Goal: Information Seeking & Learning: Learn about a topic

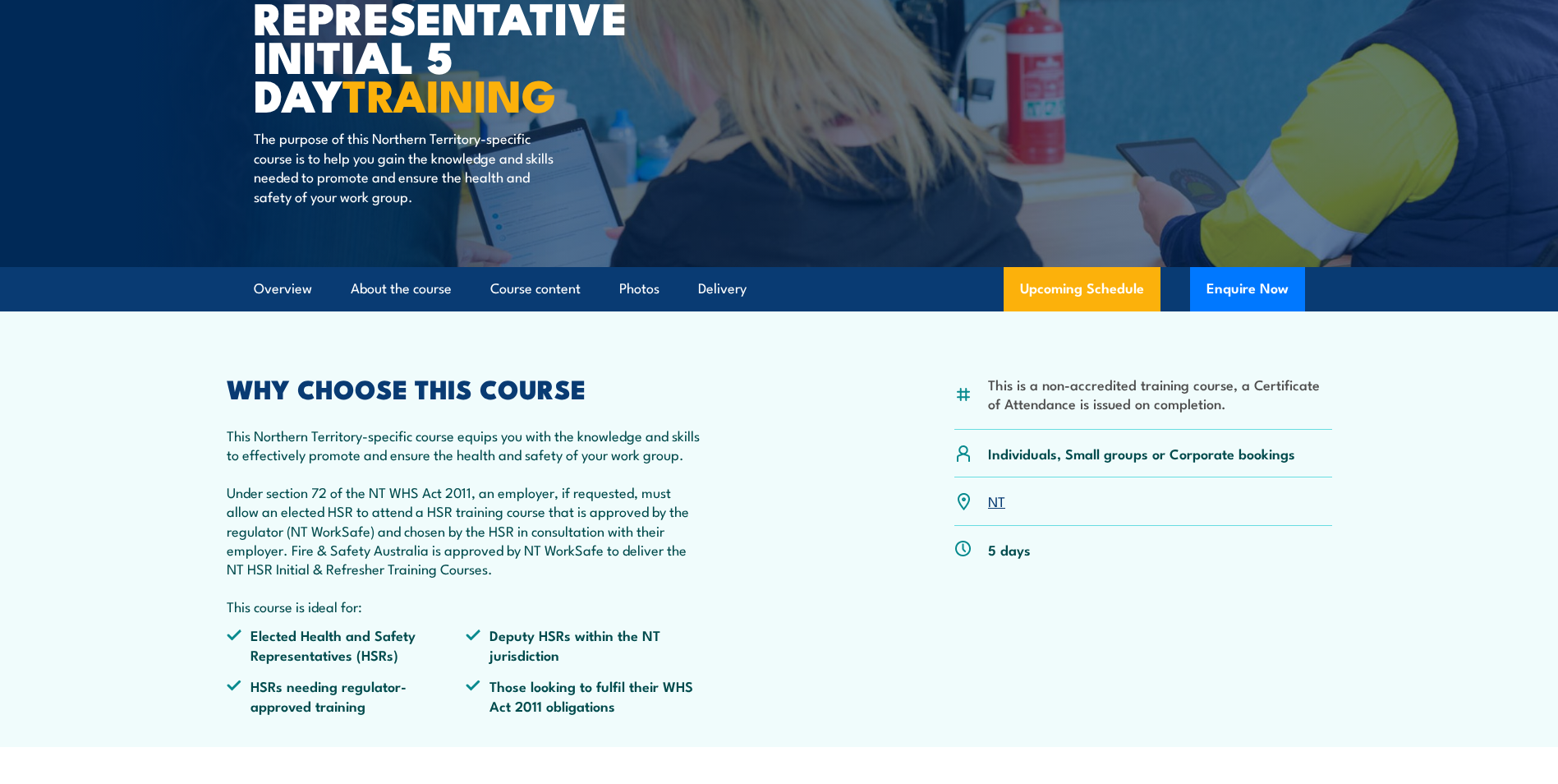
scroll to position [328, 0]
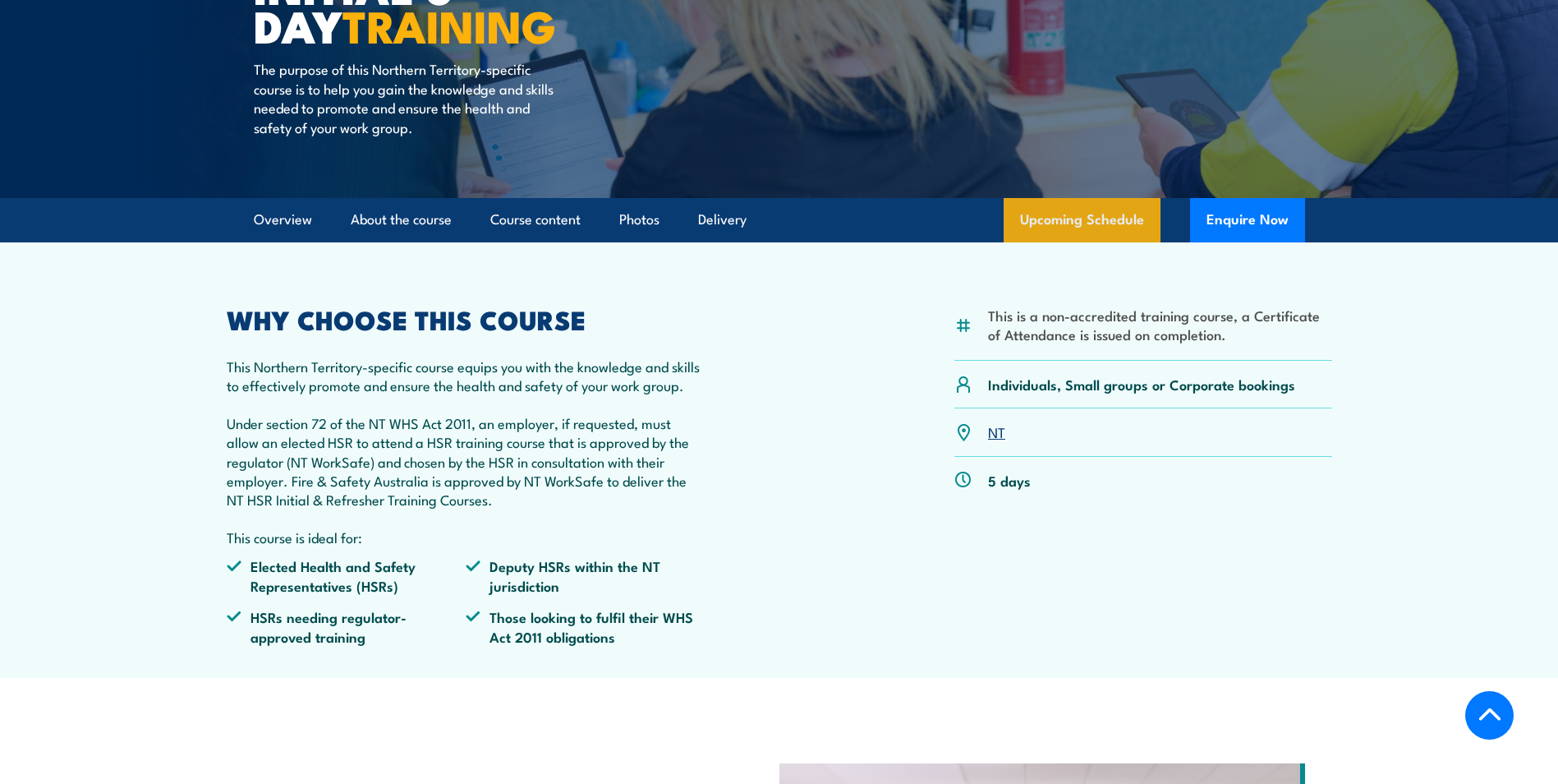
click at [1086, 200] on link "Upcoming Schedule" at bounding box center [1081, 219] width 157 height 44
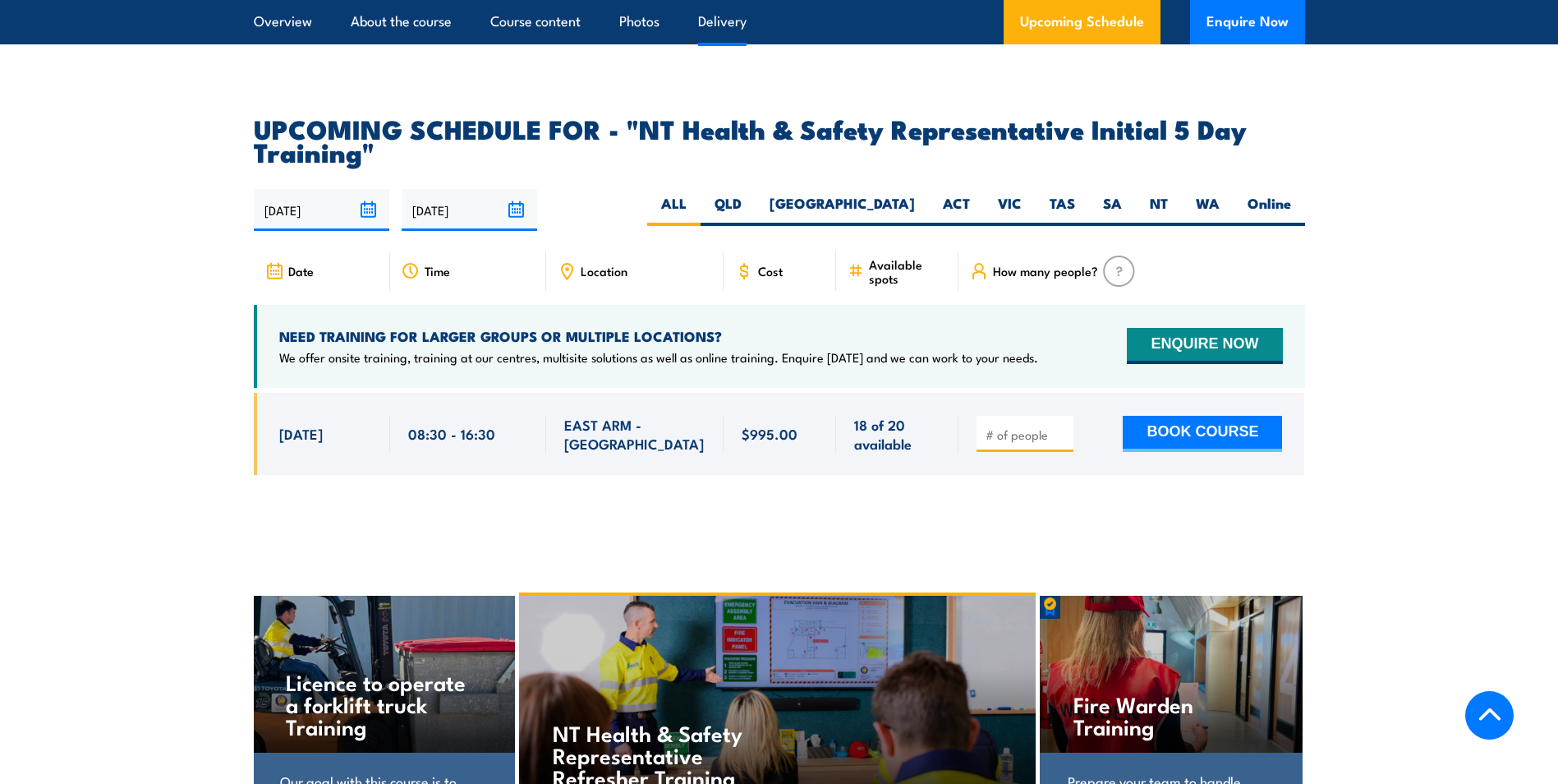
scroll to position [2565, 0]
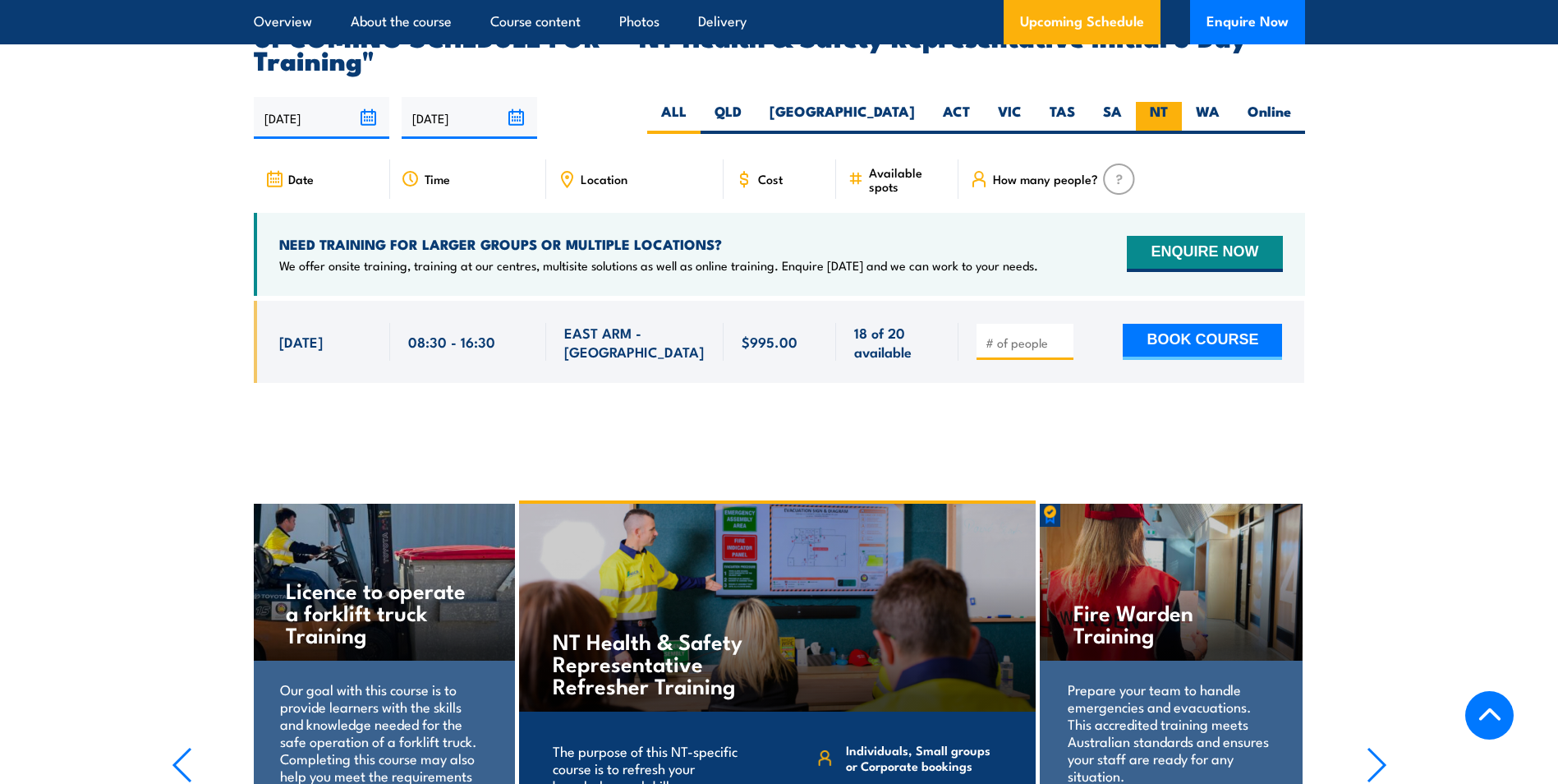
click at [1158, 102] on label "NT" at bounding box center [1158, 118] width 46 height 32
click at [1168, 102] on input "NT" at bounding box center [1174, 107] width 11 height 11
radio input "true"
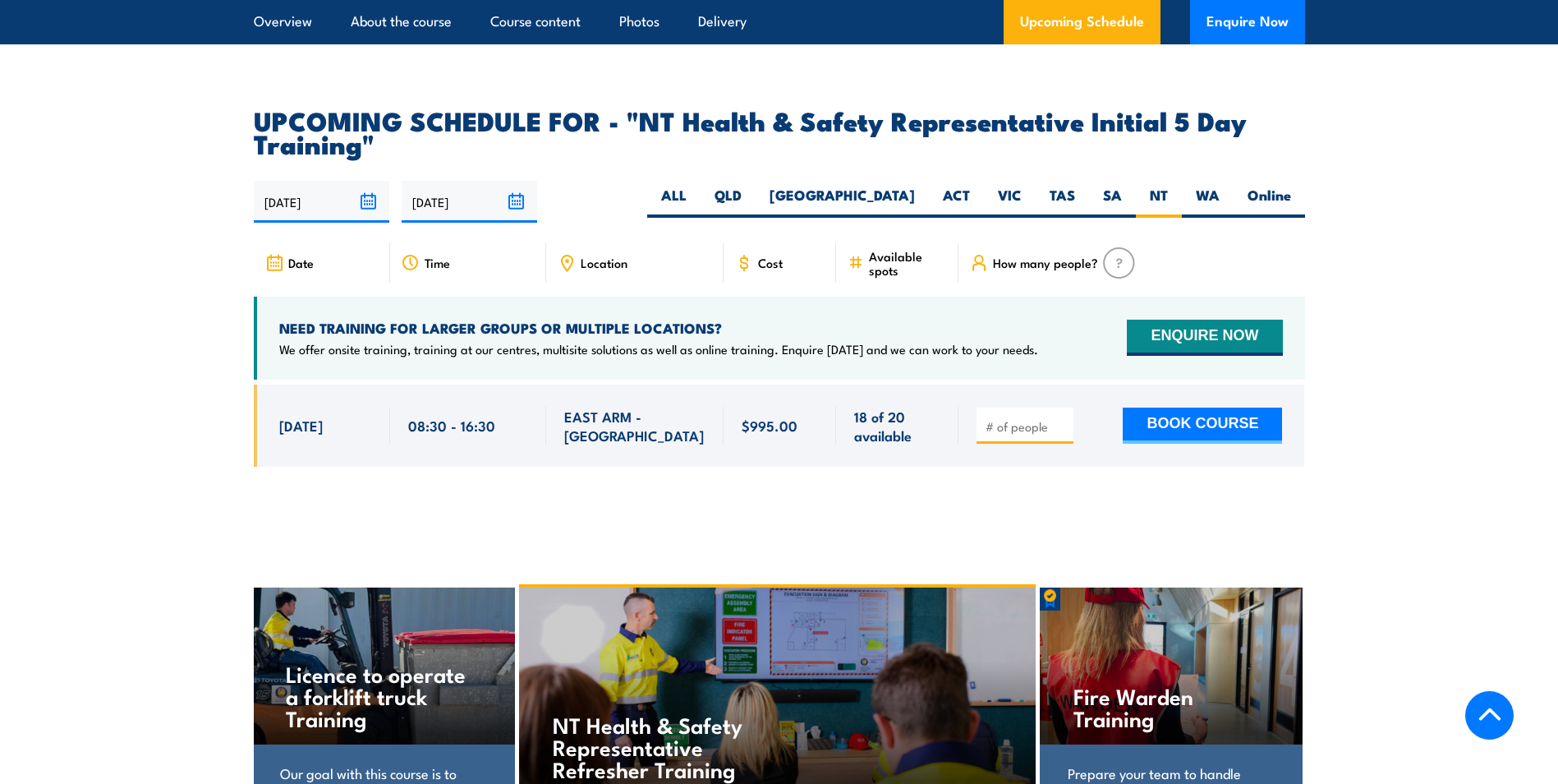
scroll to position [2483, 0]
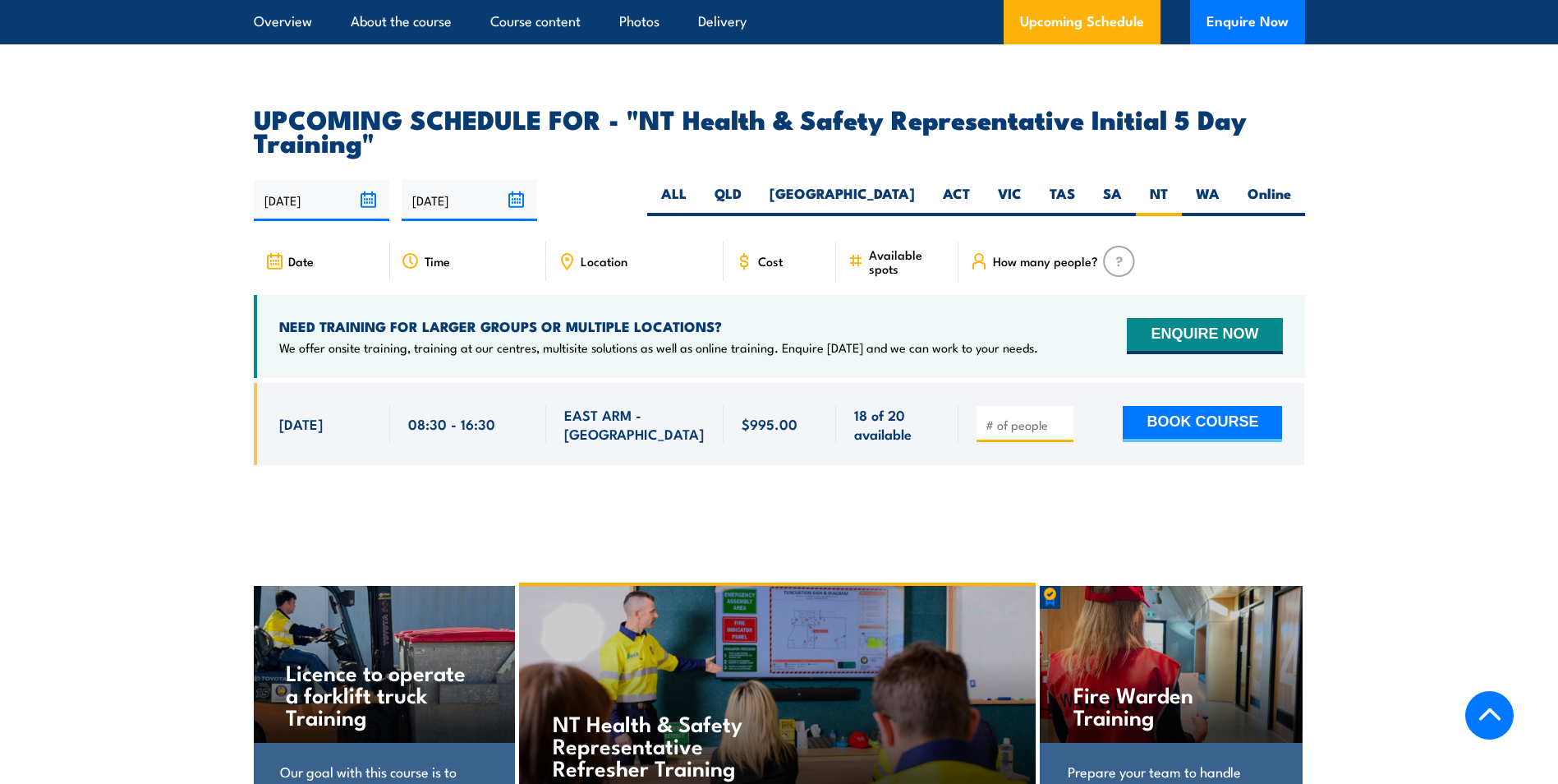
drag, startPoint x: 266, startPoint y: 400, endPoint x: 80, endPoint y: 206, distance: 268.8
click at [80, 206] on section "UPCOMING SCHEDULE FOR - "NT Health & Safety Representative Initial 5 Day Traini…" at bounding box center [779, 298] width 1558 height 384
click at [80, 204] on section "UPCOMING SCHEDULE FOR - "NT Health & Safety Representative Initial 5 Day Traini…" at bounding box center [779, 298] width 1558 height 384
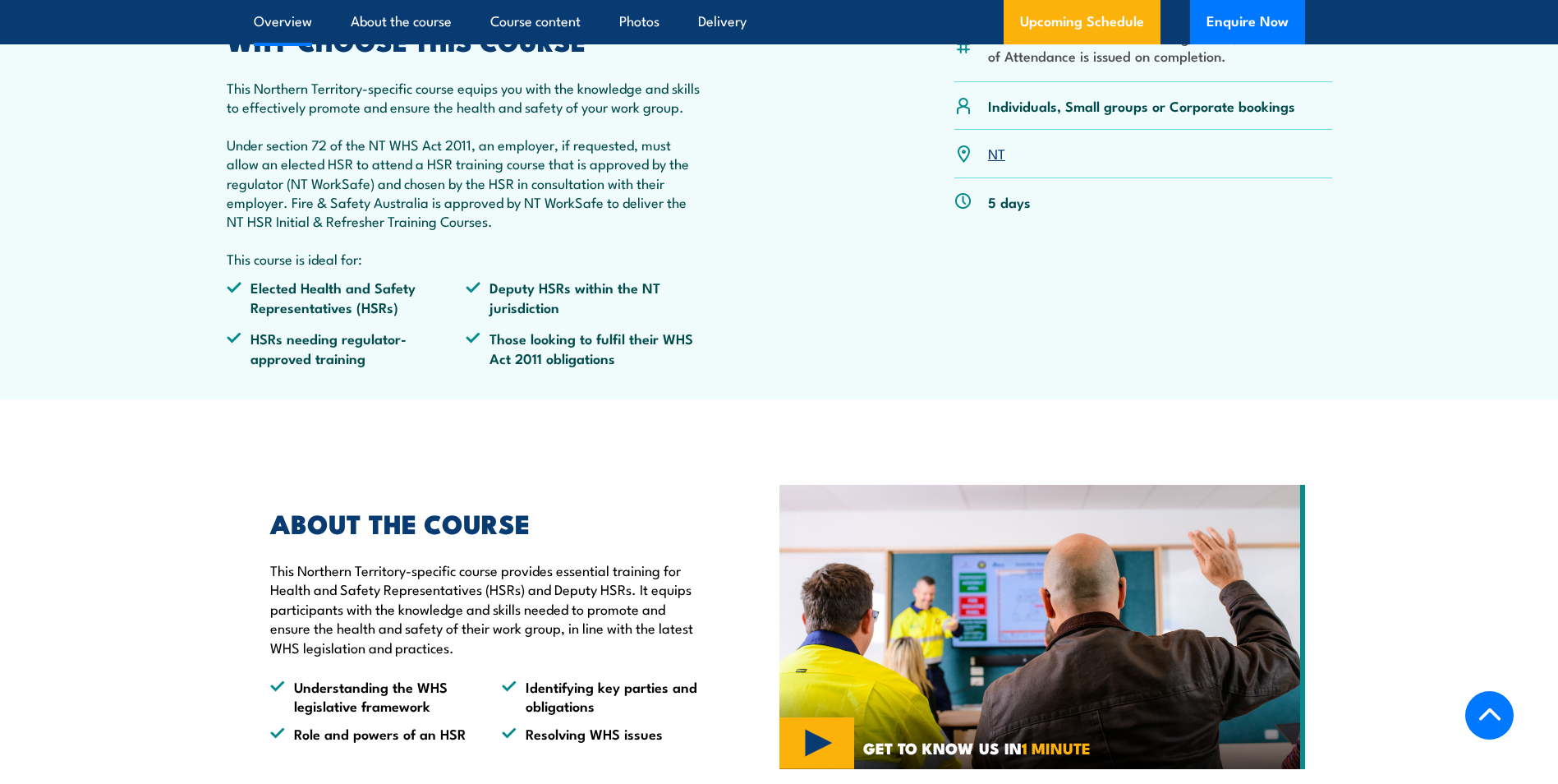
scroll to position [510, 0]
